Goal: Task Accomplishment & Management: Complete application form

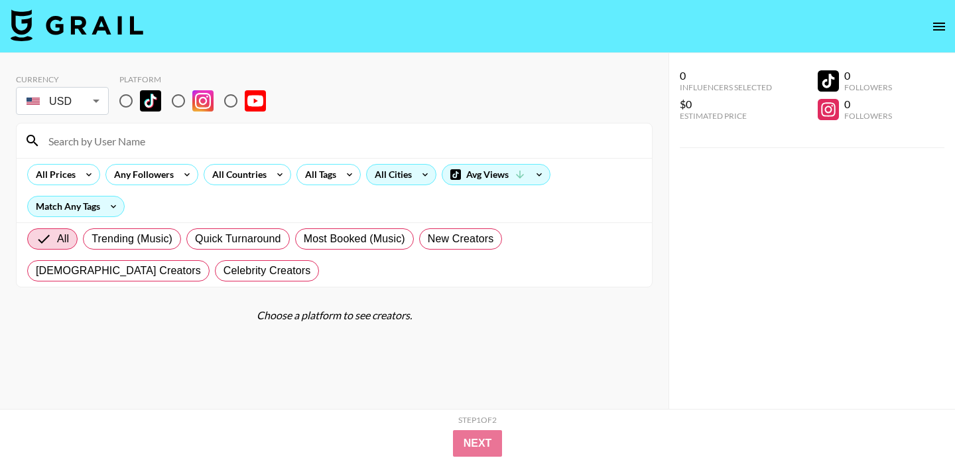
click at [428, 175] on icon at bounding box center [425, 175] width 21 height 20
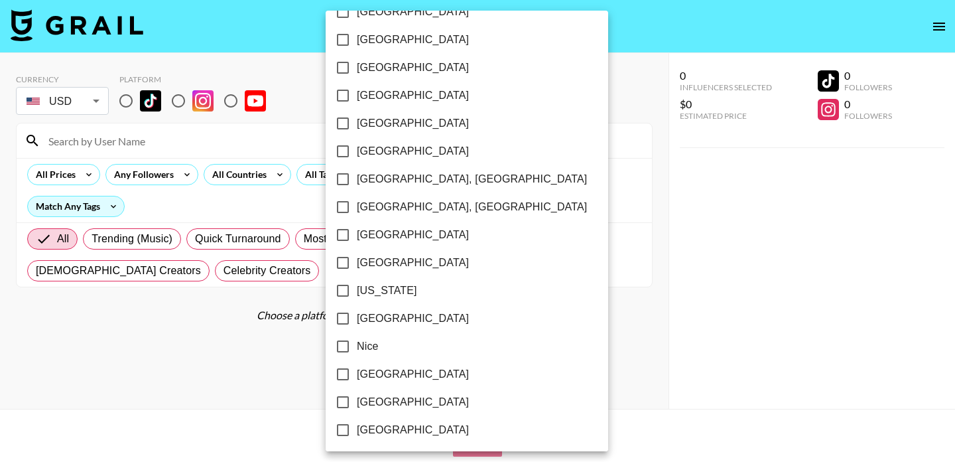
scroll to position [1169, 0]
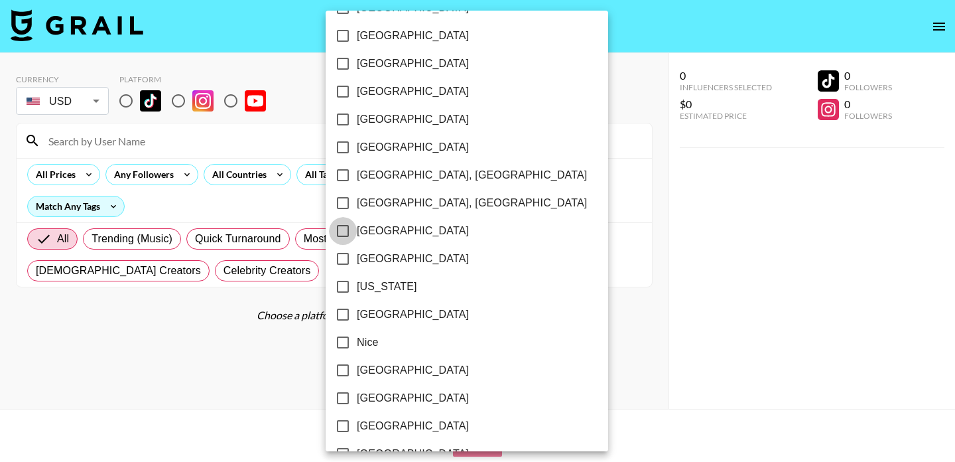
click at [345, 226] on input "[GEOGRAPHIC_DATA]" at bounding box center [343, 231] width 28 height 28
checkbox input "true"
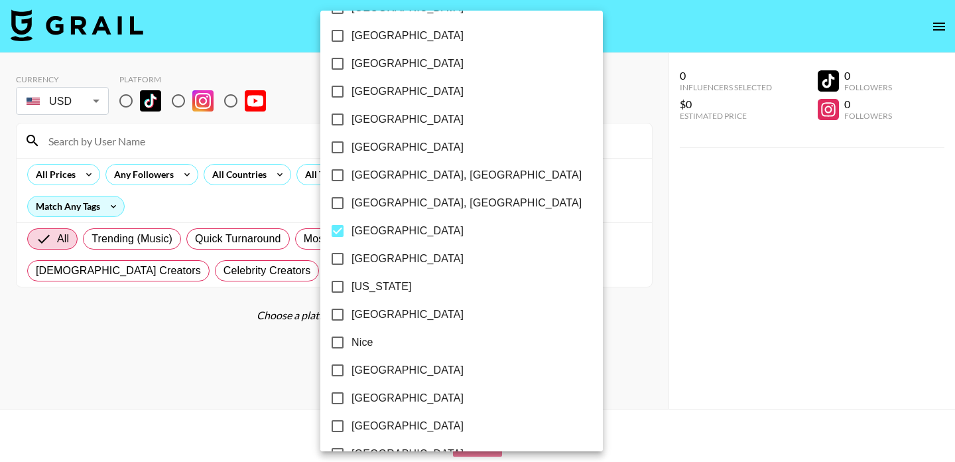
click at [513, 129] on div at bounding box center [477, 231] width 955 height 462
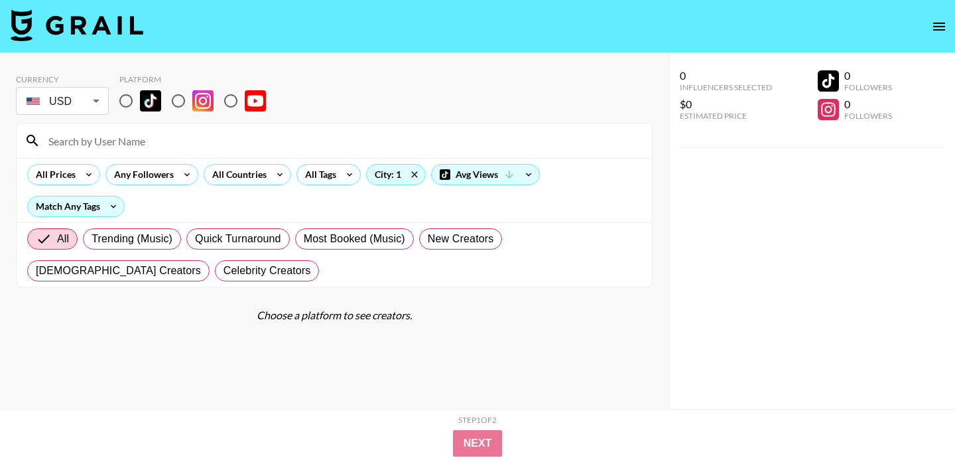
click at [121, 99] on input "radio" at bounding box center [126, 101] width 28 height 28
radio input "true"
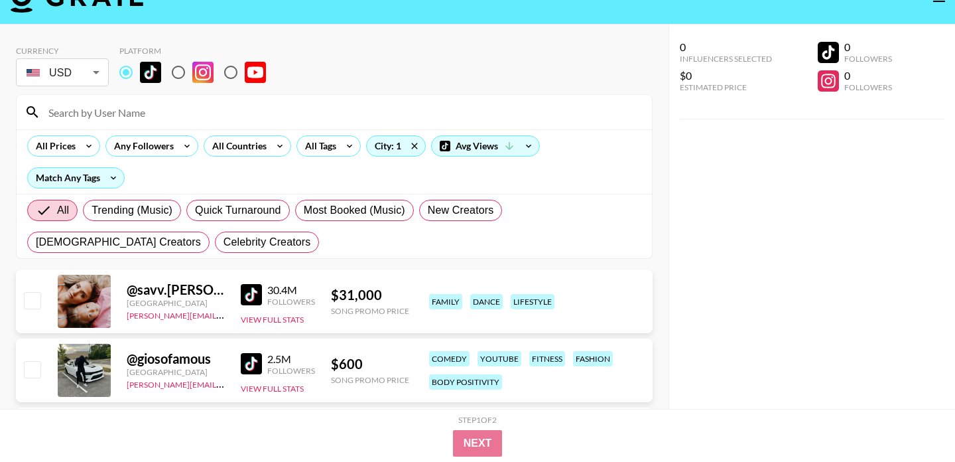
scroll to position [56, 0]
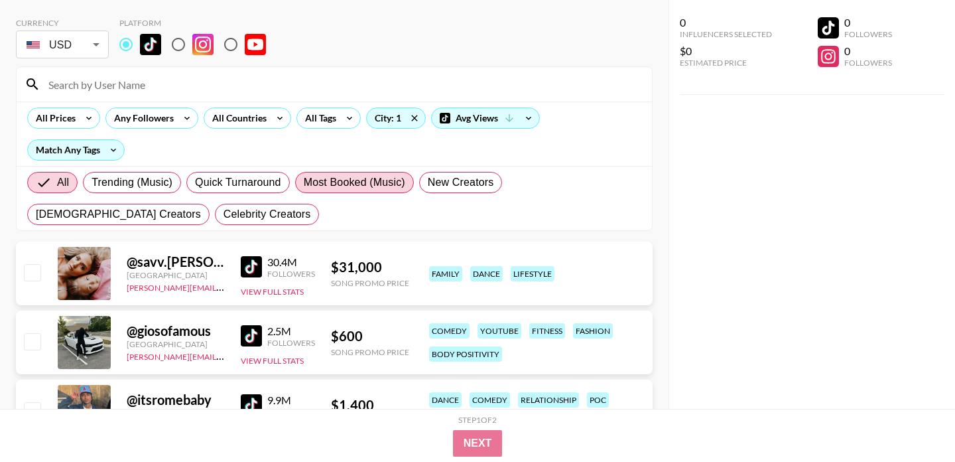
click at [369, 182] on span "Most Booked (Music)" at bounding box center [354, 182] width 101 height 16
click at [304, 182] on input "Most Booked (Music)" at bounding box center [304, 182] width 0 height 0
radio input "true"
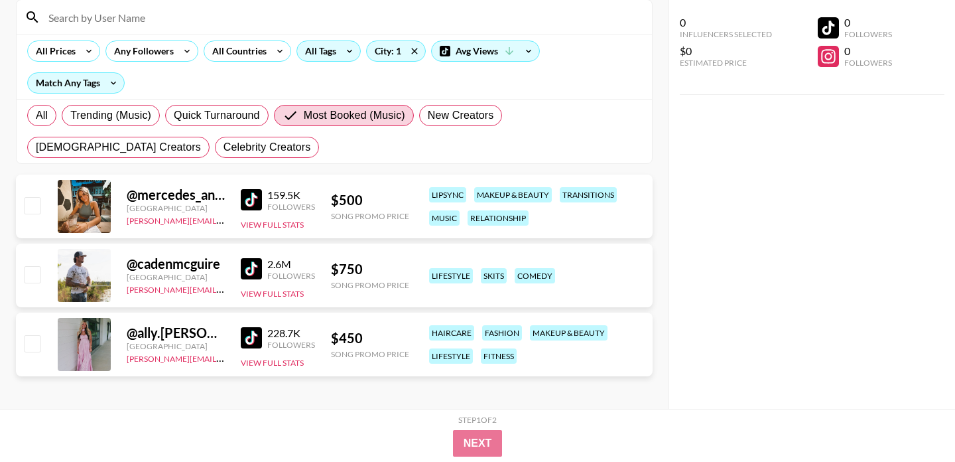
scroll to position [128, 0]
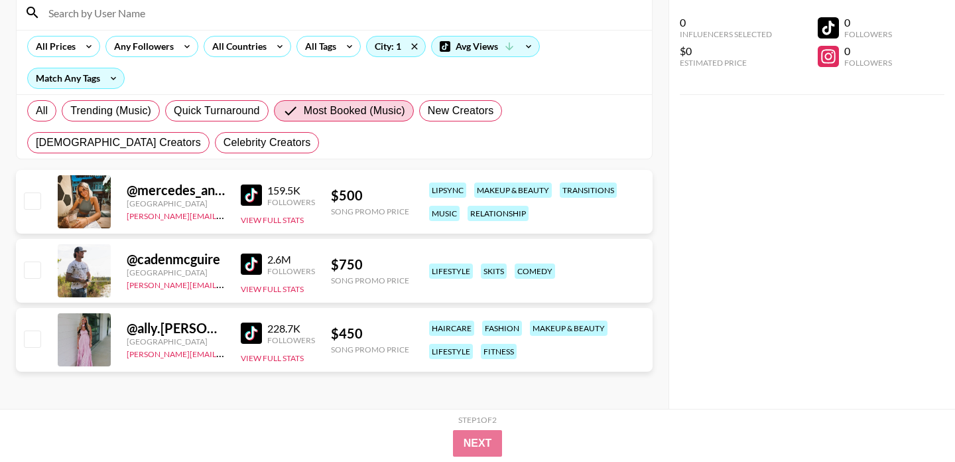
click at [254, 194] on img at bounding box center [251, 194] width 21 height 21
click at [240, 262] on div "@ cadenmcguire [GEOGRAPHIC_DATA] [PERSON_NAME][EMAIL_ADDRESS][DOMAIN_NAME] 2.6M…" at bounding box center [334, 271] width 637 height 64
click at [248, 263] on img at bounding box center [251, 263] width 21 height 21
click at [253, 334] on img at bounding box center [251, 332] width 21 height 21
click at [318, 115] on span "Most Booked (Music)" at bounding box center [354, 111] width 101 height 16
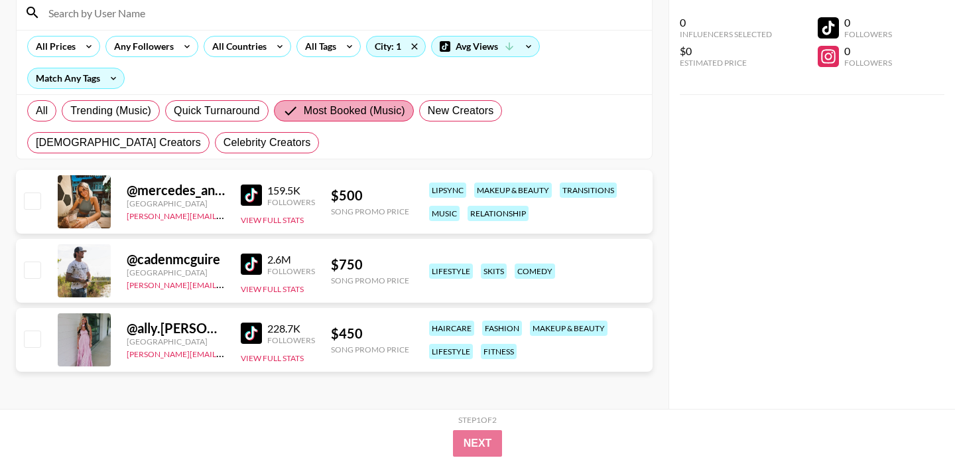
click at [304, 115] on input "Most Booked (Music)" at bounding box center [293, 111] width 21 height 16
click at [92, 110] on span "Trending (Music)" at bounding box center [110, 111] width 81 height 16
click at [70, 111] on input "Trending (Music)" at bounding box center [70, 111] width 0 height 0
radio input "true"
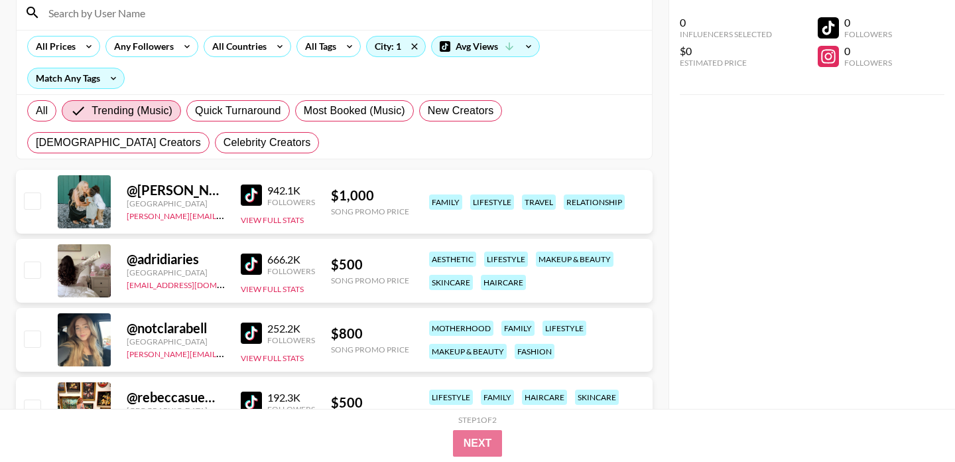
click at [253, 194] on img at bounding box center [251, 194] width 21 height 21
click at [253, 267] on img at bounding box center [251, 263] width 21 height 21
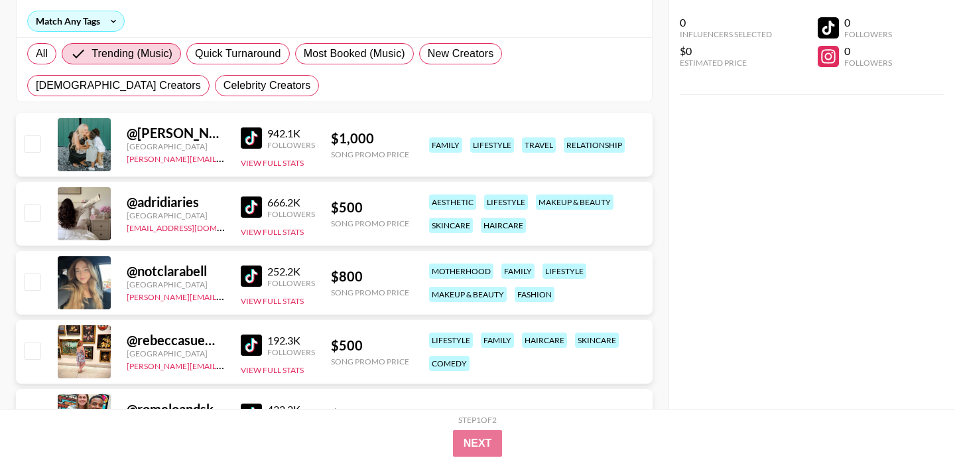
scroll to position [256, 0]
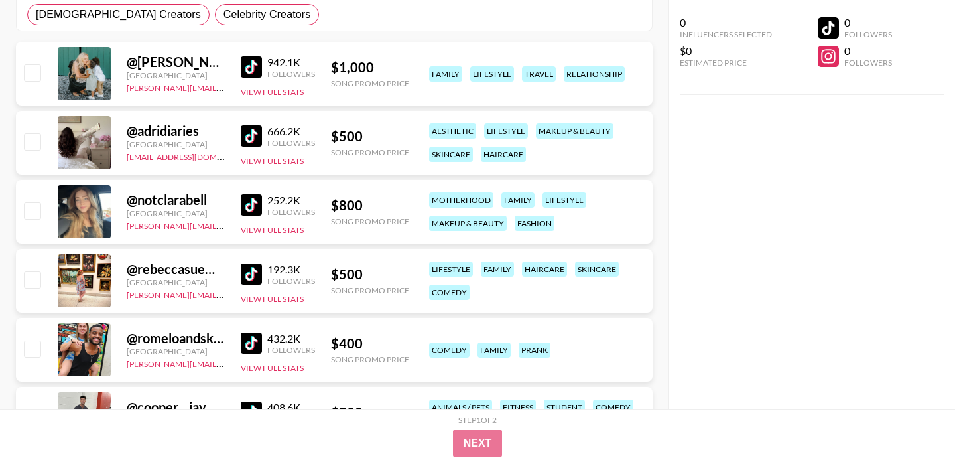
click at [247, 200] on img at bounding box center [251, 204] width 21 height 21
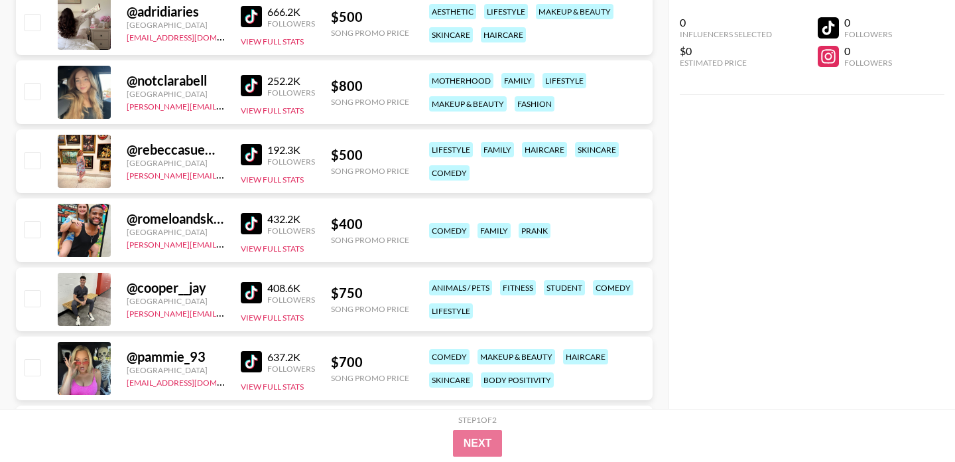
scroll to position [386, 0]
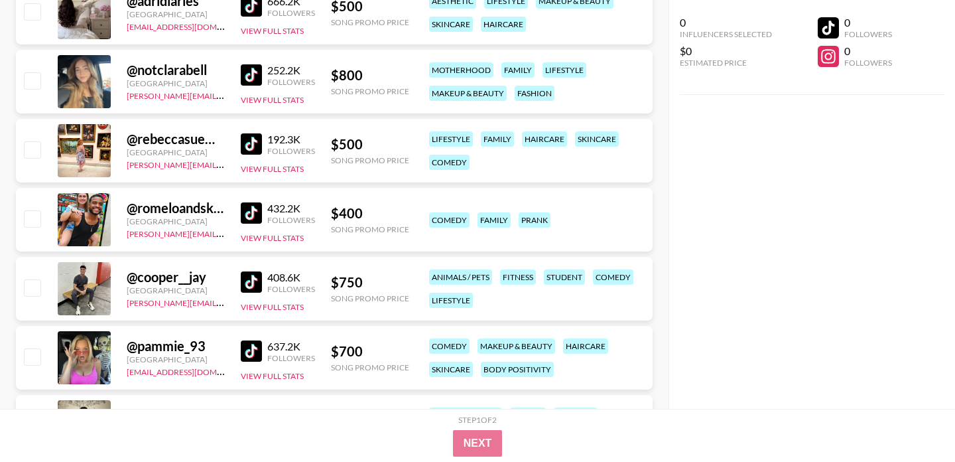
click at [255, 143] on img at bounding box center [251, 143] width 21 height 21
click at [252, 208] on img at bounding box center [251, 212] width 21 height 21
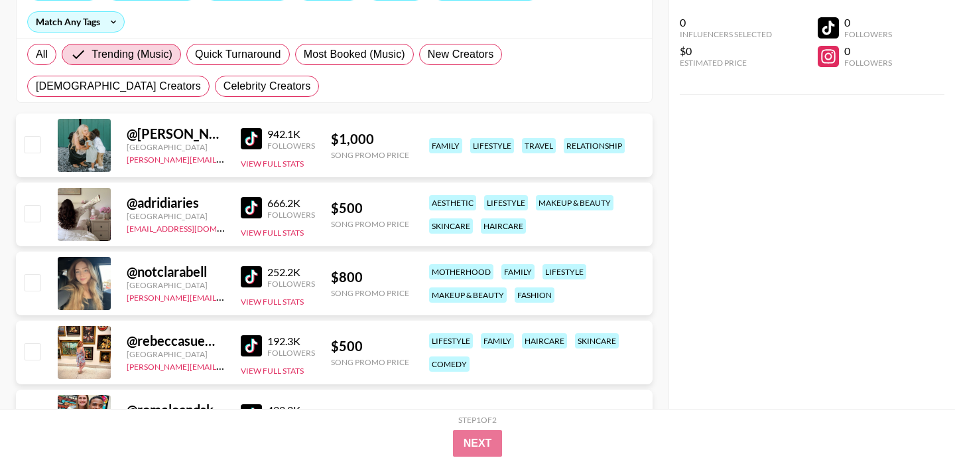
scroll to position [185, 0]
click at [34, 147] on input "checkbox" at bounding box center [32, 143] width 16 height 16
checkbox input "true"
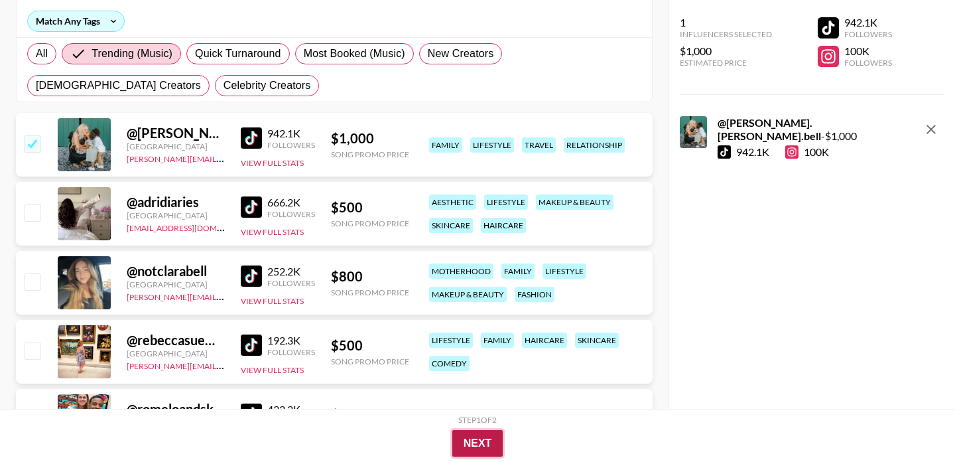
click at [462, 442] on button "Next" at bounding box center [477, 443] width 51 height 27
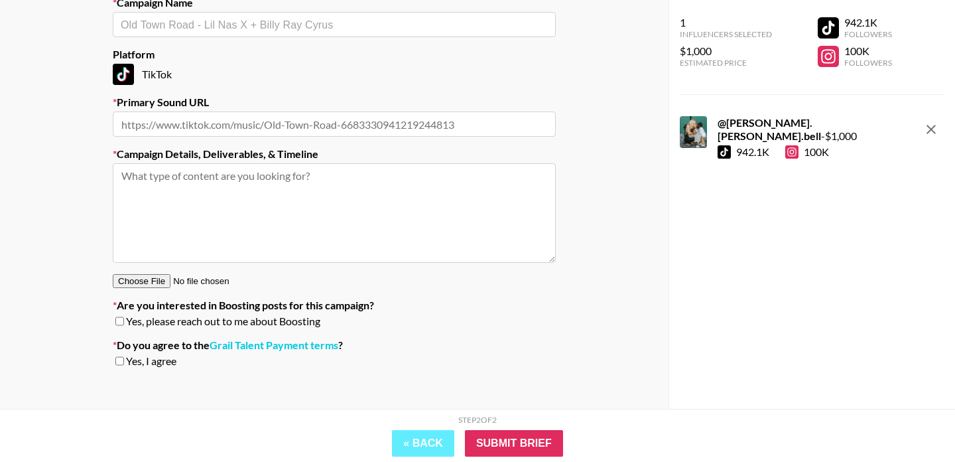
scroll to position [231, 0]
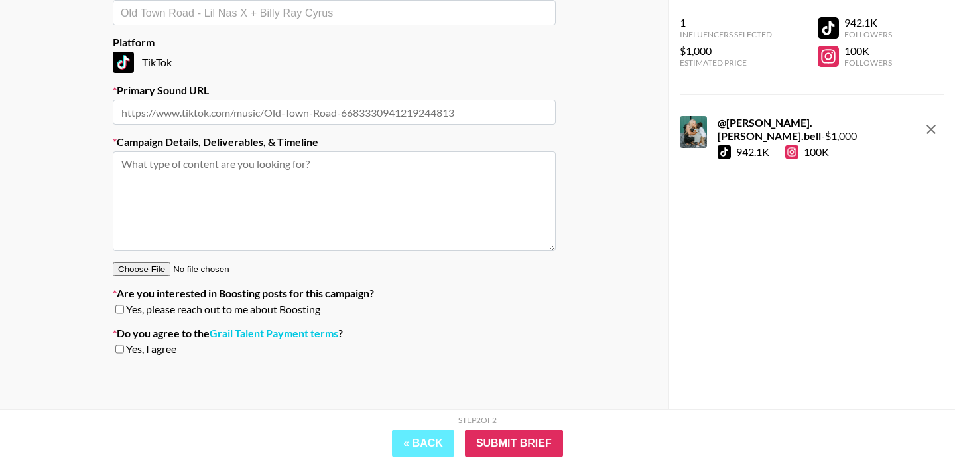
click at [291, 291] on label "Are you interested in Boosting posts for this campaign?" at bounding box center [334, 293] width 443 height 13
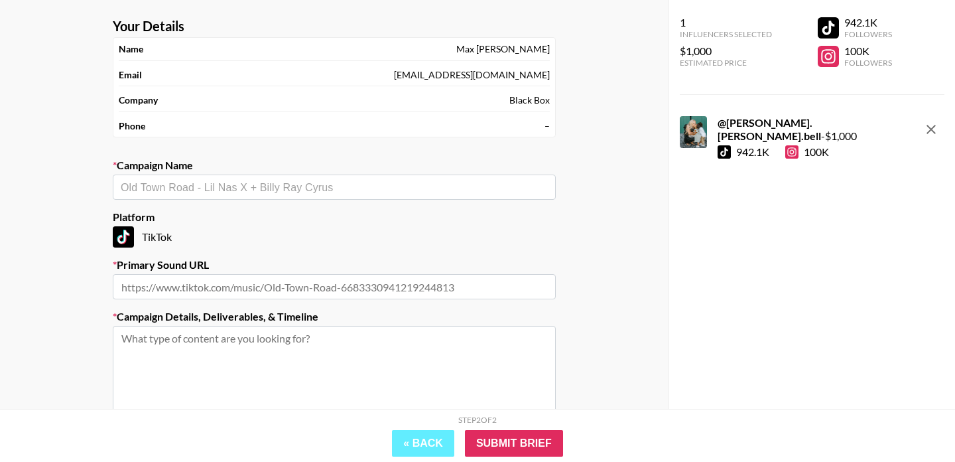
scroll to position [0, 0]
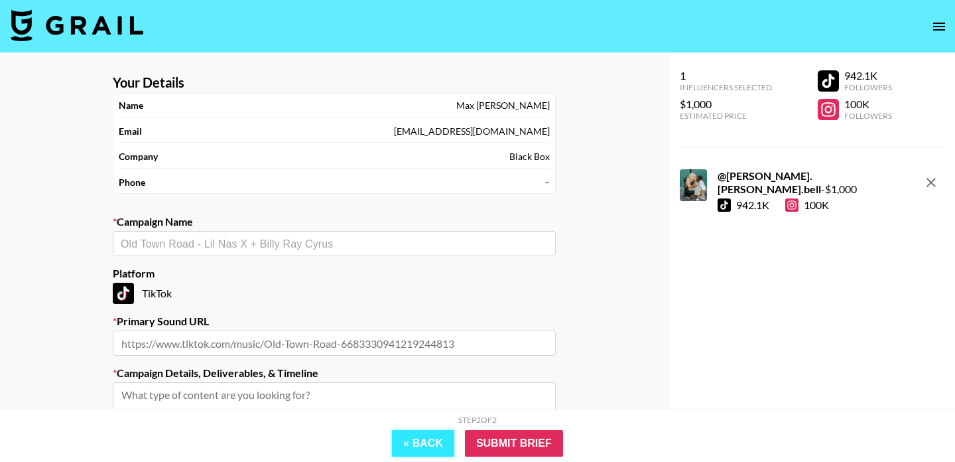
click at [412, 440] on button "« Back" at bounding box center [423, 443] width 62 height 27
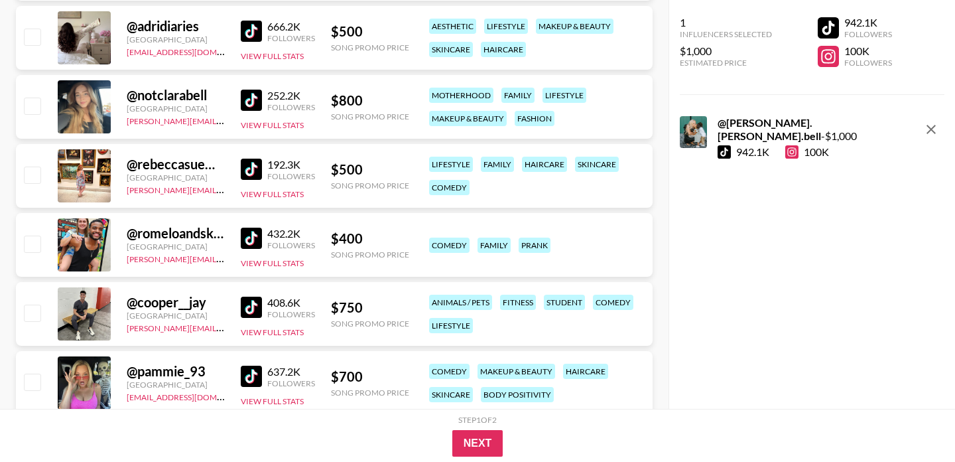
scroll to position [372, 0]
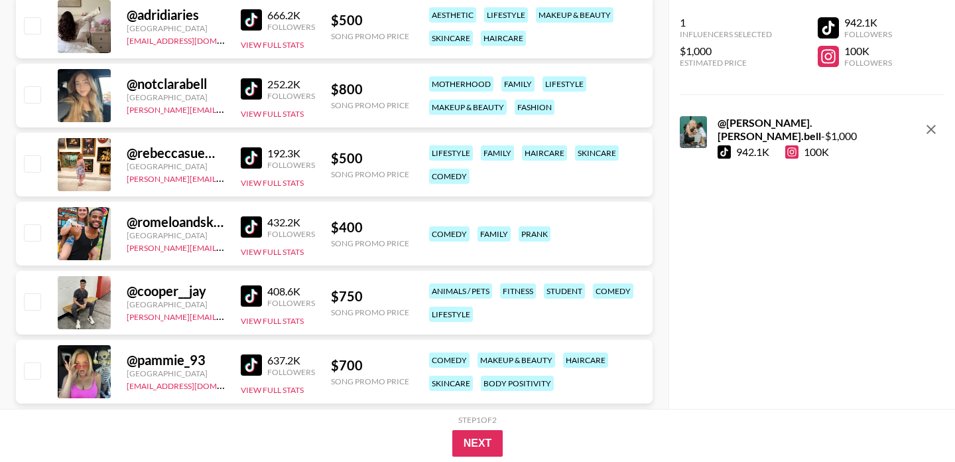
click at [251, 298] on img at bounding box center [251, 295] width 21 height 21
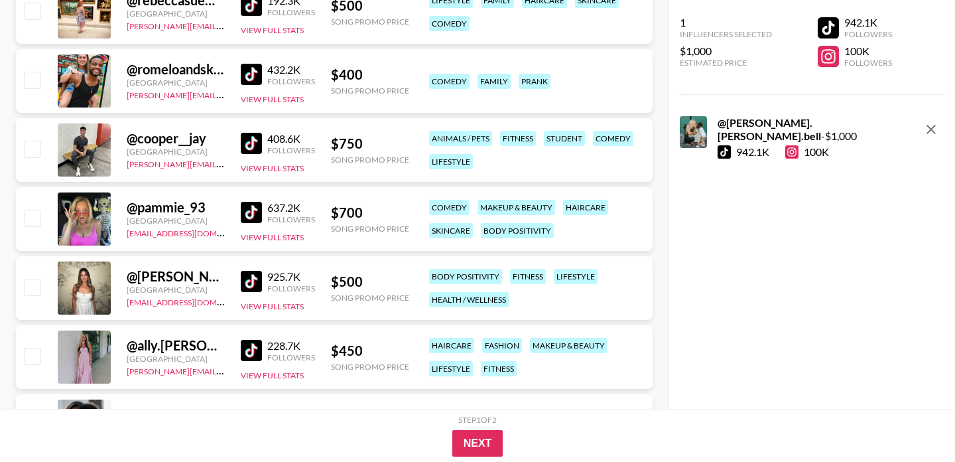
scroll to position [532, 0]
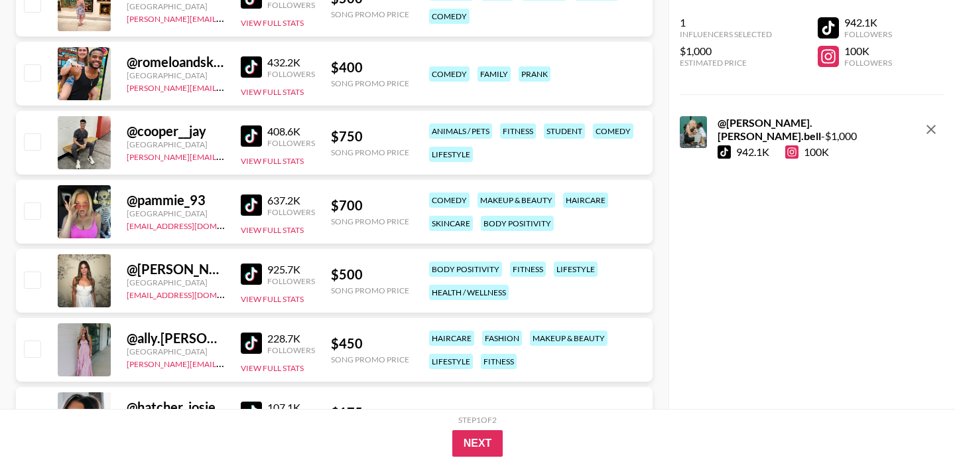
click at [250, 198] on img at bounding box center [251, 204] width 21 height 21
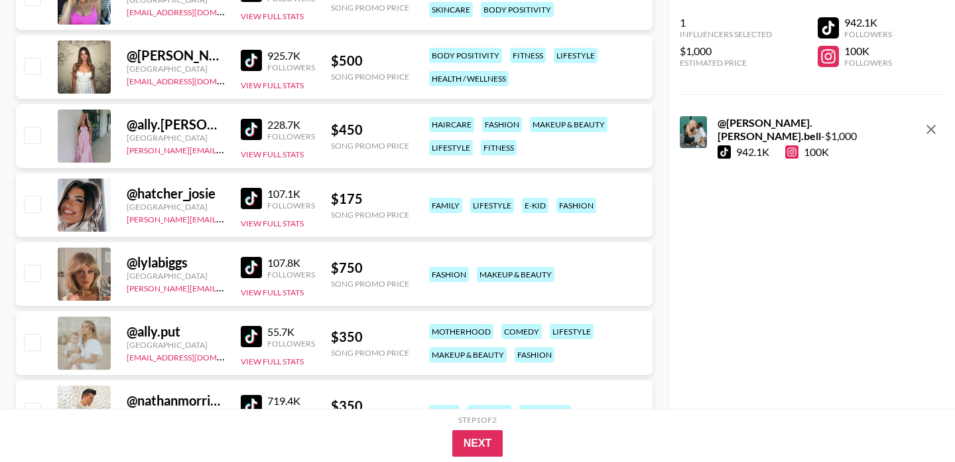
scroll to position [794, 0]
